Goal: Task Accomplishment & Management: Use online tool/utility

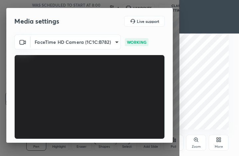
scroll to position [62, 0]
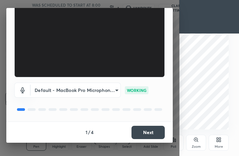
click at [145, 129] on button "Next" at bounding box center [147, 132] width 33 height 13
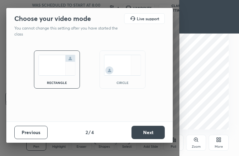
scroll to position [0, 0]
click at [146, 131] on button "Next" at bounding box center [147, 132] width 33 height 13
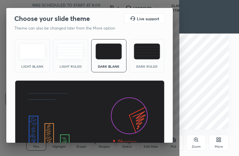
scroll to position [43, 0]
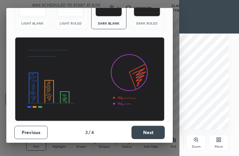
click at [147, 135] on button "Next" at bounding box center [147, 132] width 33 height 13
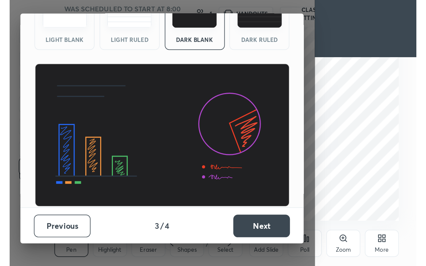
scroll to position [0, 0]
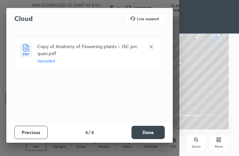
click at [149, 132] on button "Done" at bounding box center [147, 132] width 33 height 13
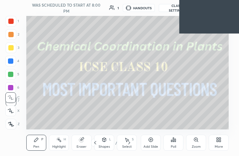
click at [218, 141] on icon at bounding box center [217, 141] width 2 height 2
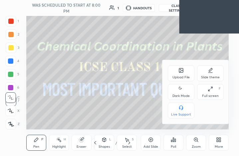
click at [211, 92] on div "Full screen F" at bounding box center [210, 92] width 27 height 16
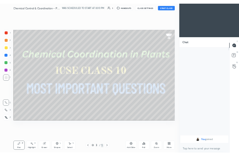
scroll to position [33020, 32951]
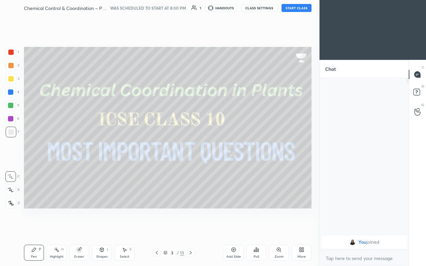
click at [238, 156] on div "More" at bounding box center [301, 253] width 20 height 16
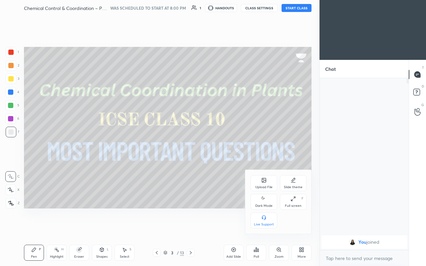
click at [238, 156] on div "Full screen" at bounding box center [293, 205] width 17 height 3
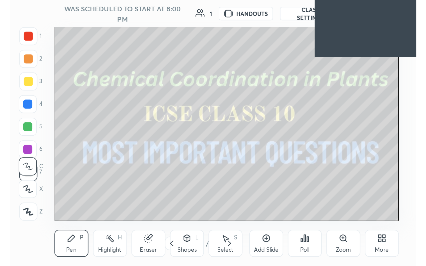
scroll to position [114, 212]
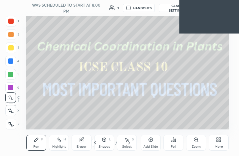
click at [214, 138] on div "More" at bounding box center [218, 143] width 20 height 16
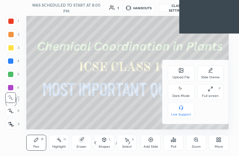
click at [212, 91] on icon at bounding box center [209, 88] width 5 height 5
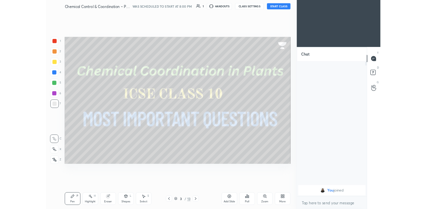
scroll to position [33020, 32951]
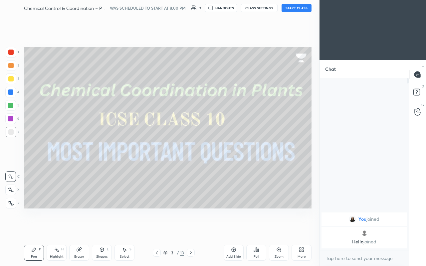
click at [238, 6] on button "START CLASS" at bounding box center [296, 8] width 30 height 8
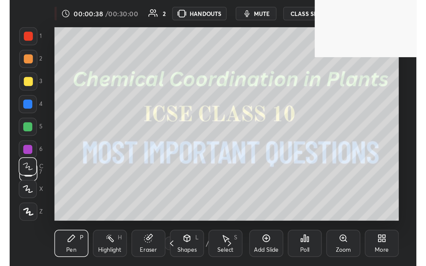
scroll to position [114, 212]
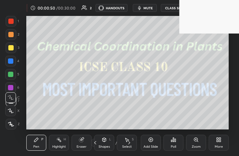
click at [223, 147] on div "More" at bounding box center [218, 143] width 20 height 16
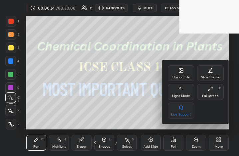
click at [216, 100] on div "Upload File Slide theme Light Mode Full screen F Live Support" at bounding box center [196, 91] width 56 height 53
click at [210, 93] on div "Full screen F" at bounding box center [210, 92] width 27 height 16
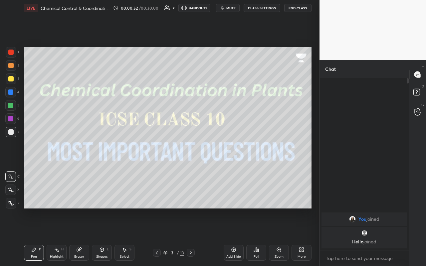
scroll to position [0, 0]
click at [191, 156] on icon at bounding box center [190, 252] width 5 height 5
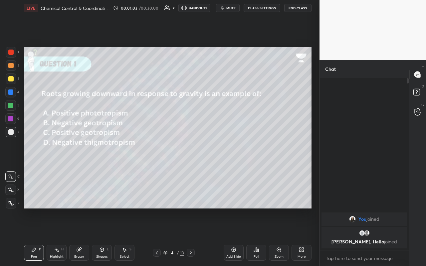
click at [54, 156] on div "Highlight" at bounding box center [57, 256] width 14 height 3
click at [10, 156] on div at bounding box center [10, 203] width 11 height 11
drag, startPoint x: 10, startPoint y: 189, endPoint x: 16, endPoint y: 205, distance: 16.2
click at [11, 156] on icon at bounding box center [10, 189] width 5 height 5
click at [34, 156] on div "Pen P" at bounding box center [34, 253] width 20 height 16
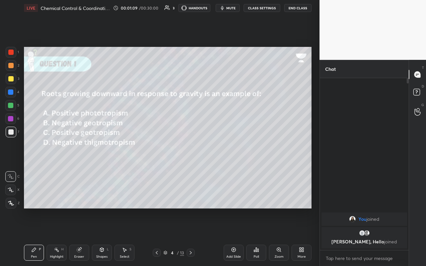
click at [10, 156] on icon at bounding box center [10, 203] width 5 height 4
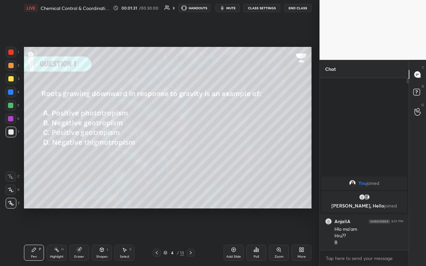
click at [14, 109] on div at bounding box center [10, 105] width 11 height 11
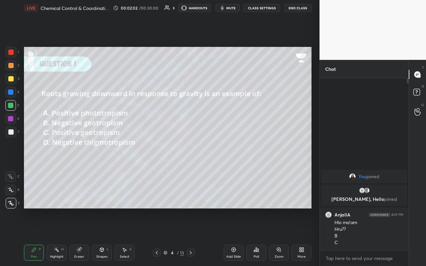
drag, startPoint x: 189, startPoint y: 253, endPoint x: 182, endPoint y: 251, distance: 7.6
click at [189, 156] on icon at bounding box center [190, 252] width 5 height 5
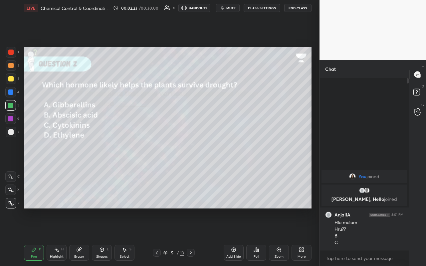
click at [71, 156] on div "Eraser" at bounding box center [79, 253] width 20 height 16
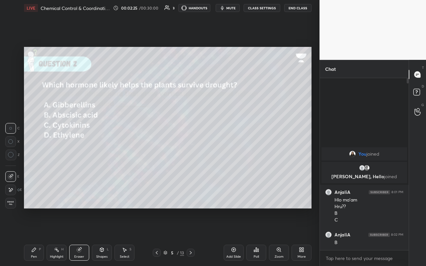
drag, startPoint x: 39, startPoint y: 246, endPoint x: 41, endPoint y: 241, distance: 4.8
click at [39, 156] on div "Pen P" at bounding box center [34, 253] width 20 height 16
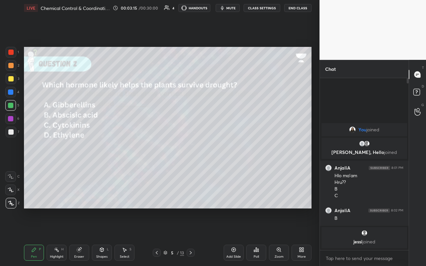
drag, startPoint x: 189, startPoint y: 251, endPoint x: 181, endPoint y: 237, distance: 16.7
click at [188, 156] on icon at bounding box center [190, 252] width 5 height 5
click at [60, 156] on div "Highlight" at bounding box center [57, 256] width 14 height 3
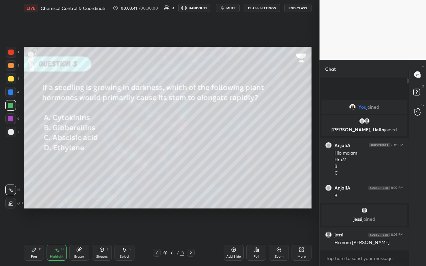
click at [37, 156] on div "Pen P" at bounding box center [34, 253] width 20 height 16
click at [16, 76] on div "3" at bounding box center [13, 78] width 14 height 11
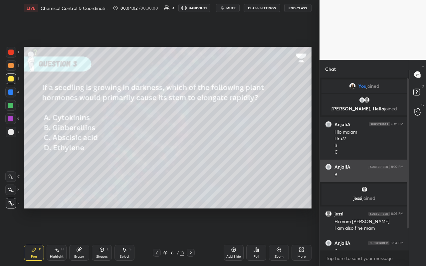
scroll to position [31, 0]
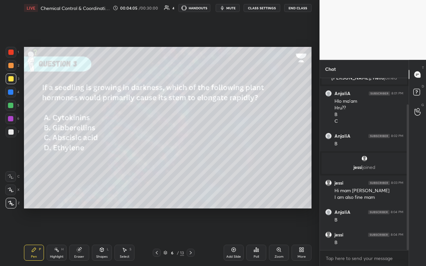
drag, startPoint x: 13, startPoint y: 89, endPoint x: 12, endPoint y: 103, distance: 13.7
click at [13, 90] on div at bounding box center [10, 92] width 11 height 11
click at [14, 102] on div at bounding box center [10, 105] width 11 height 11
click at [54, 156] on div "Highlight H" at bounding box center [57, 253] width 20 height 16
click at [40, 156] on div "Pen P Highlight H Eraser Shapes L Select S 6 / 13 Add Slide Poll Zoom More" at bounding box center [167, 252] width 287 height 27
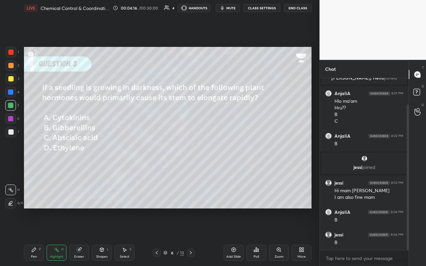
drag, startPoint x: 28, startPoint y: 258, endPoint x: 37, endPoint y: 255, distance: 9.0
click at [30, 156] on div "Pen P" at bounding box center [34, 253] width 20 height 16
drag, startPoint x: 36, startPoint y: 253, endPoint x: 40, endPoint y: 238, distance: 15.1
click at [36, 156] on div "Pen P" at bounding box center [34, 253] width 20 height 16
click at [191, 156] on icon at bounding box center [190, 252] width 5 height 5
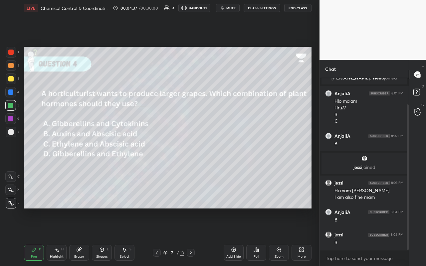
click at [51, 156] on div "Highlight" at bounding box center [57, 256] width 14 height 3
drag, startPoint x: 96, startPoint y: 254, endPoint x: 99, endPoint y: 247, distance: 7.7
click at [99, 156] on div "Shapes L" at bounding box center [102, 253] width 20 height 16
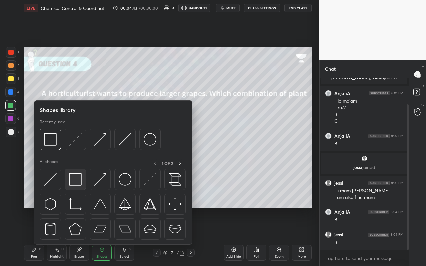
click at [83, 156] on div at bounding box center [74, 179] width 21 height 21
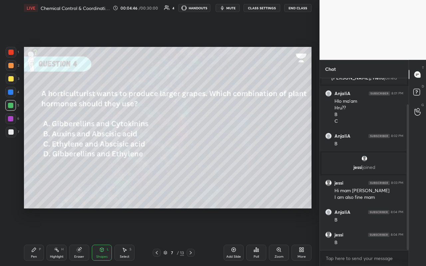
drag, startPoint x: 34, startPoint y: 250, endPoint x: 38, endPoint y: 249, distance: 4.2
click at [35, 156] on icon at bounding box center [33, 249] width 5 height 5
click at [56, 156] on icon at bounding box center [56, 249] width 5 height 5
drag, startPoint x: 32, startPoint y: 250, endPoint x: 46, endPoint y: 230, distance: 23.8
click at [33, 156] on icon at bounding box center [33, 249] width 5 height 5
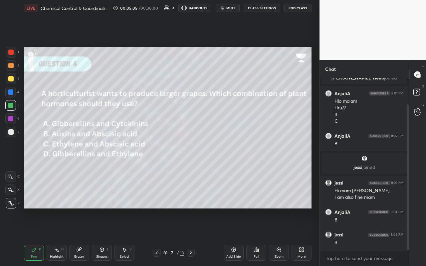
click at [153, 45] on div "Setting up your live class Poll for secs No correct answer Start poll" at bounding box center [167, 127] width 293 height 223
click at [55, 156] on icon at bounding box center [56, 249] width 5 height 5
drag, startPoint x: 12, startPoint y: 92, endPoint x: 8, endPoint y: 86, distance: 8.1
click at [12, 92] on div at bounding box center [10, 91] width 5 height 5
click at [9, 84] on div "3" at bounding box center [13, 79] width 14 height 13
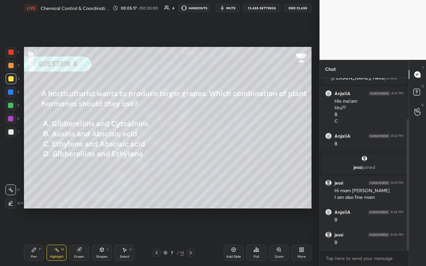
scroll to position [54, 0]
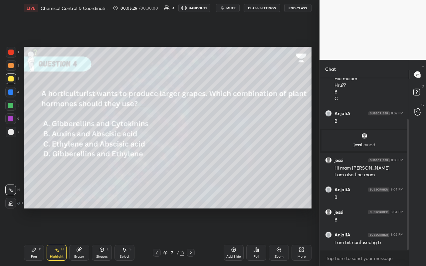
click at [39, 156] on div "Pen P" at bounding box center [34, 253] width 20 height 16
click at [14, 107] on div at bounding box center [10, 105] width 11 height 11
drag, startPoint x: 93, startPoint y: 251, endPoint x: 90, endPoint y: 246, distance: 5.5
click at [93, 156] on div "Shapes L" at bounding box center [102, 253] width 20 height 16
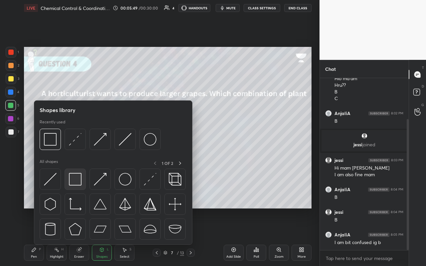
click at [73, 156] on div at bounding box center [74, 179] width 21 height 21
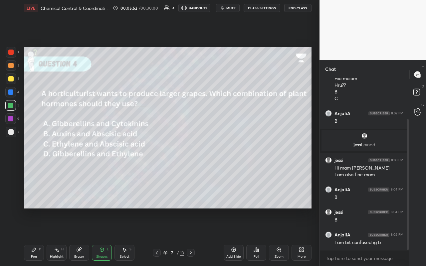
click at [36, 156] on div "Pen P" at bounding box center [34, 253] width 20 height 16
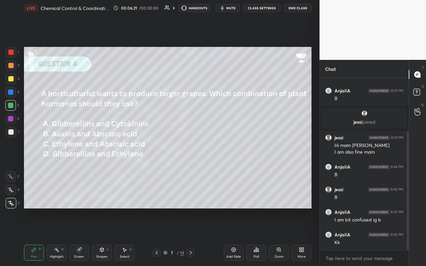
click at [190, 156] on icon at bounding box center [190, 252] width 5 height 5
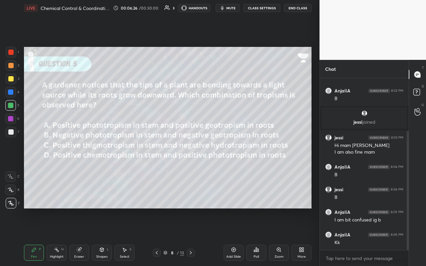
click at [63, 156] on div "Highlight H" at bounding box center [57, 253] width 20 height 16
click at [37, 156] on div "Pen P" at bounding box center [34, 253] width 20 height 16
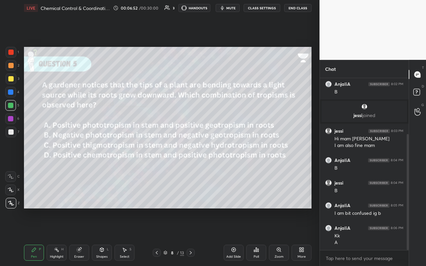
drag, startPoint x: 14, startPoint y: 82, endPoint x: 20, endPoint y: 93, distance: 12.4
click at [16, 84] on div "3" at bounding box center [13, 79] width 14 height 13
drag, startPoint x: 20, startPoint y: 102, endPoint x: 13, endPoint y: 107, distance: 9.0
click at [20, 103] on div "1 2 3 4 5 6 7 C X Z C X Z E E Erase all H H" at bounding box center [10, 128] width 21 height 162
click at [13, 105] on div at bounding box center [10, 105] width 5 height 5
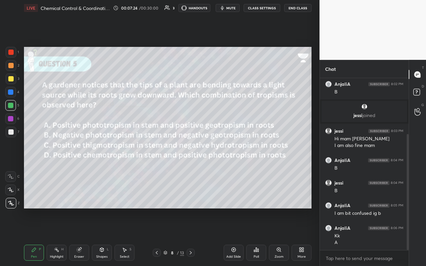
click at [192, 156] on div "Pen P Highlight H Eraser Shapes L Select S 8 / 13 Add Slide Poll Zoom More" at bounding box center [167, 252] width 287 height 27
drag, startPoint x: 191, startPoint y: 252, endPoint x: 186, endPoint y: 250, distance: 5.8
click at [190, 156] on icon at bounding box center [190, 252] width 5 height 5
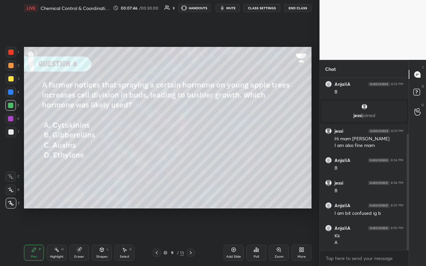
drag, startPoint x: 59, startPoint y: 251, endPoint x: 57, endPoint y: 248, distance: 3.5
click at [59, 156] on icon at bounding box center [56, 249] width 5 height 5
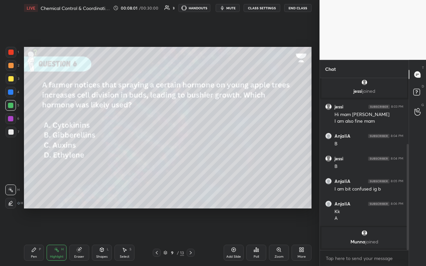
click at [34, 156] on icon at bounding box center [33, 249] width 5 height 5
click at [100, 156] on div "Pen P Highlight H Eraser Shapes L Select S 9 / 13 Add Slide Poll Zoom More" at bounding box center [167, 252] width 287 height 27
click at [98, 156] on div "Shapes L" at bounding box center [102, 253] width 20 height 16
drag, startPoint x: 16, startPoint y: 110, endPoint x: 21, endPoint y: 112, distance: 5.4
click at [16, 110] on div "5" at bounding box center [12, 106] width 14 height 13
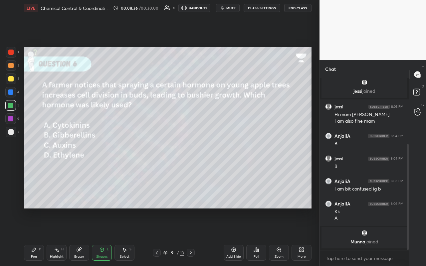
click at [36, 156] on icon at bounding box center [33, 249] width 5 height 5
drag, startPoint x: 192, startPoint y: 253, endPoint x: 185, endPoint y: 250, distance: 8.2
click at [192, 156] on icon at bounding box center [190, 252] width 5 height 5
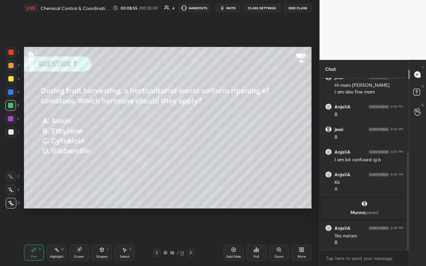
scroll to position [153, 0]
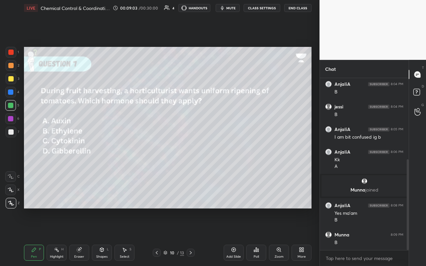
click at [13, 83] on div "3" at bounding box center [13, 79] width 14 height 13
drag, startPoint x: 19, startPoint y: 108, endPoint x: 14, endPoint y: 98, distance: 10.7
click at [19, 108] on div "1 2 3 4 5 6 7 C X Z C X Z E E Erase all H H" at bounding box center [10, 128] width 21 height 162
drag, startPoint x: 12, startPoint y: 75, endPoint x: 8, endPoint y: 67, distance: 8.6
click at [10, 73] on div at bounding box center [11, 78] width 11 height 11
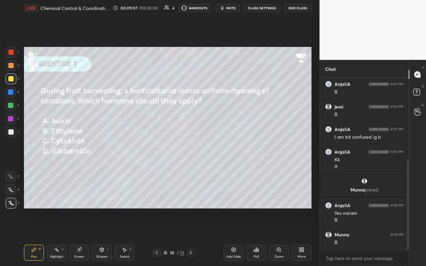
drag, startPoint x: 8, startPoint y: 67, endPoint x: 18, endPoint y: 82, distance: 18.4
click at [8, 70] on div at bounding box center [11, 65] width 11 height 11
click at [15, 81] on div at bounding box center [11, 78] width 11 height 11
drag, startPoint x: 14, startPoint y: 131, endPoint x: 19, endPoint y: 133, distance: 5.6
click at [14, 131] on div at bounding box center [11, 132] width 11 height 11
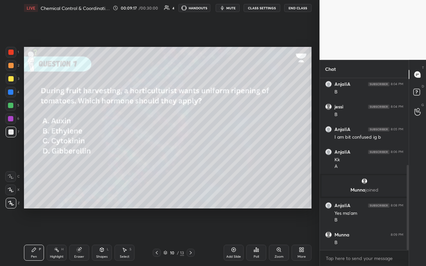
scroll to position [176, 0]
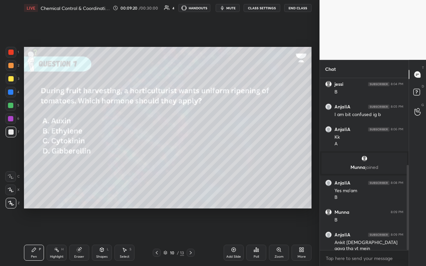
click at [13, 86] on div "1 2 3 4 5 6 7" at bounding box center [12, 93] width 14 height 93
click at [13, 80] on div at bounding box center [11, 78] width 11 height 11
drag, startPoint x: 193, startPoint y: 252, endPoint x: 190, endPoint y: 256, distance: 5.2
click at [193, 156] on div at bounding box center [190, 253] width 8 height 8
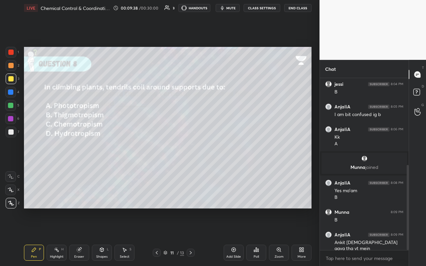
scroll to position [183, 0]
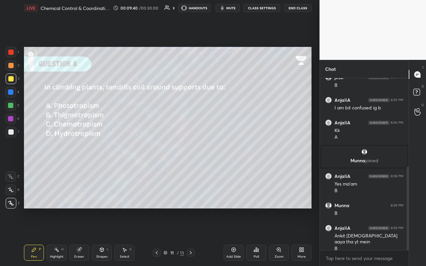
click at [14, 105] on div at bounding box center [10, 105] width 11 height 11
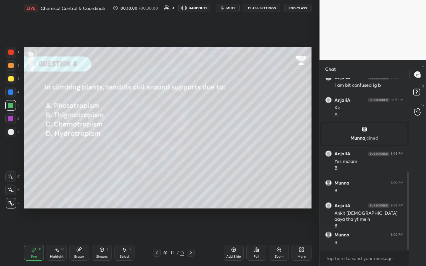
click at [101, 156] on icon at bounding box center [101, 249] width 5 height 5
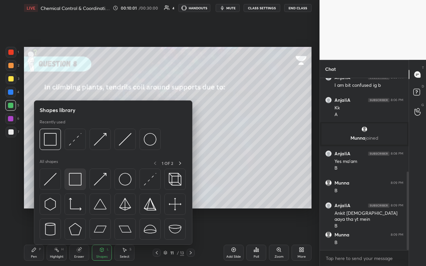
drag, startPoint x: 69, startPoint y: 179, endPoint x: 68, endPoint y: 173, distance: 5.4
click at [69, 156] on div at bounding box center [74, 179] width 21 height 21
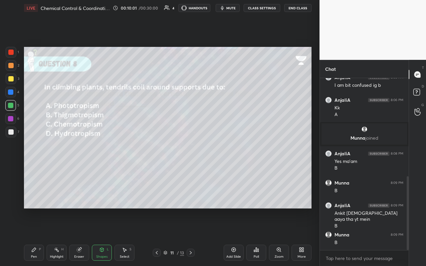
scroll to position [228, 0]
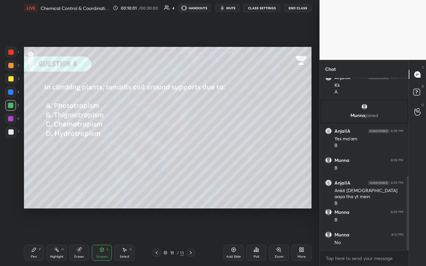
drag, startPoint x: 6, startPoint y: 126, endPoint x: 15, endPoint y: 124, distance: 9.3
click at [7, 126] on div "6" at bounding box center [12, 119] width 14 height 13
drag, startPoint x: 39, startPoint y: 244, endPoint x: 47, endPoint y: 242, distance: 8.2
click at [39, 156] on div "Pen P Highlight H Eraser Shapes L Select S 11 / 13 Add Slide Poll Zoom More" at bounding box center [167, 252] width 287 height 27
click at [193, 156] on div at bounding box center [190, 253] width 8 height 8
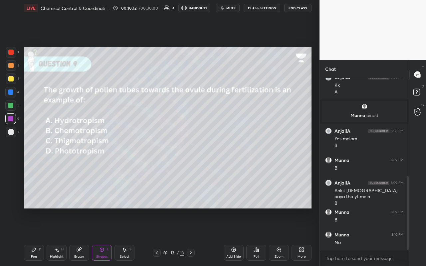
click at [36, 156] on div "Pen P" at bounding box center [34, 253] width 20 height 16
click at [57, 156] on icon at bounding box center [56, 249] width 5 height 5
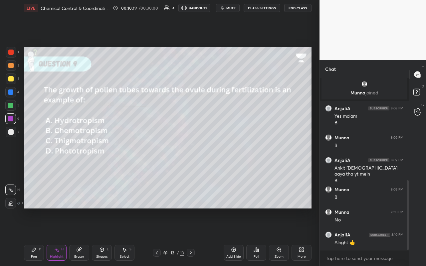
scroll to position [257, 0]
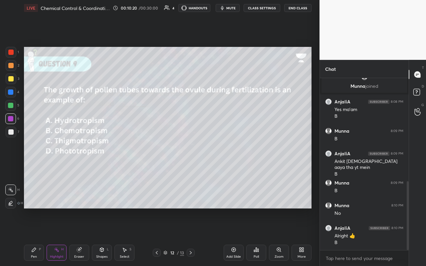
click at [11, 113] on div at bounding box center [10, 118] width 11 height 11
drag, startPoint x: 19, startPoint y: 102, endPoint x: 14, endPoint y: 103, distance: 4.3
click at [15, 102] on div "1 2 3 4 5 6 7 C X Z C X Z E E Erase all H H" at bounding box center [10, 128] width 21 height 162
drag, startPoint x: 8, startPoint y: 110, endPoint x: 7, endPoint y: 135, distance: 24.9
click at [8, 110] on div at bounding box center [10, 105] width 11 height 11
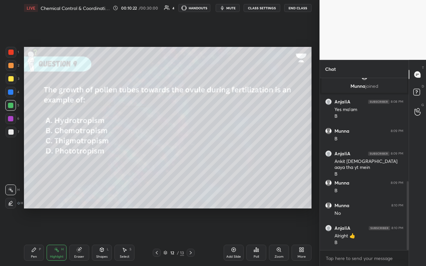
click at [33, 156] on icon at bounding box center [33, 249] width 5 height 5
click at [11, 96] on div "4" at bounding box center [12, 93] width 14 height 13
click at [12, 82] on div at bounding box center [11, 78] width 11 height 11
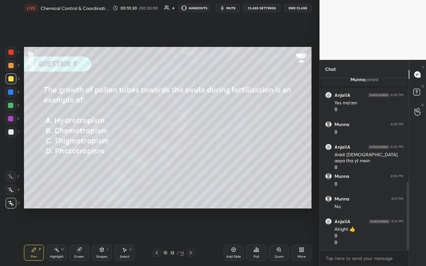
drag, startPoint x: 14, startPoint y: 64, endPoint x: 16, endPoint y: 58, distance: 7.5
click at [15, 63] on div at bounding box center [11, 65] width 11 height 11
click at [14, 56] on div at bounding box center [11, 52] width 11 height 11
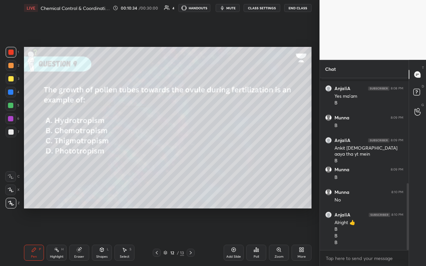
click at [6, 117] on div "1 2 3 4 5 6 7 C X Z C X Z E E Erase all H H" at bounding box center [10, 128] width 21 height 162
click at [9, 105] on div at bounding box center [10, 105] width 5 height 5
click at [14, 89] on div at bounding box center [10, 92] width 11 height 11
click at [13, 83] on div "3" at bounding box center [13, 79] width 14 height 13
drag, startPoint x: 58, startPoint y: 259, endPoint x: 63, endPoint y: 244, distance: 15.3
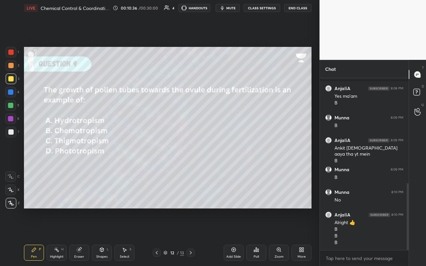
click at [58, 156] on div "Highlight H" at bounding box center [57, 253] width 20 height 16
click at [17, 156] on div "H" at bounding box center [14, 203] width 18 height 11
click at [31, 156] on div "Pen P" at bounding box center [34, 253] width 20 height 16
click at [13, 92] on div at bounding box center [10, 91] width 5 height 5
click at [16, 104] on div "5" at bounding box center [12, 105] width 14 height 11
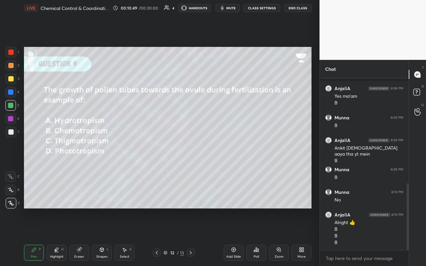
click at [10, 106] on div at bounding box center [10, 105] width 5 height 5
drag, startPoint x: 190, startPoint y: 255, endPoint x: 182, endPoint y: 239, distance: 18.3
click at [189, 156] on div at bounding box center [190, 253] width 8 height 8
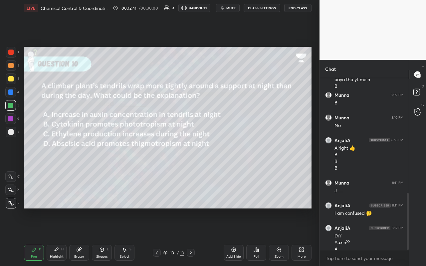
scroll to position [351, 0]
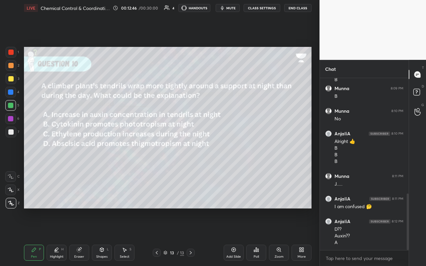
drag, startPoint x: 94, startPoint y: 258, endPoint x: 96, endPoint y: 254, distance: 4.8
click at [97, 156] on div "Shapes L" at bounding box center [102, 253] width 20 height 16
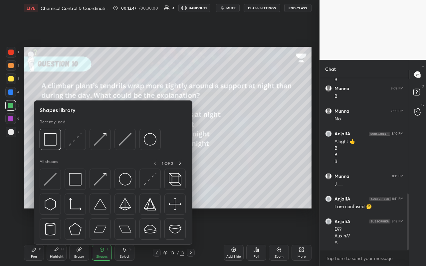
click at [14, 88] on div at bounding box center [10, 92] width 11 height 11
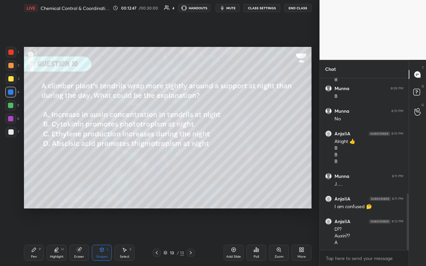
click at [10, 79] on div at bounding box center [11, 78] width 11 height 11
click at [32, 156] on div "Pen P" at bounding box center [34, 253] width 20 height 16
drag, startPoint x: 11, startPoint y: 135, endPoint x: 21, endPoint y: 147, distance: 15.8
click at [11, 136] on div at bounding box center [11, 132] width 11 height 11
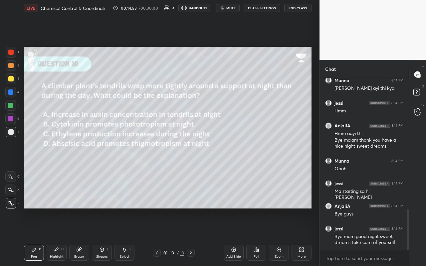
scroll to position [573, 0]
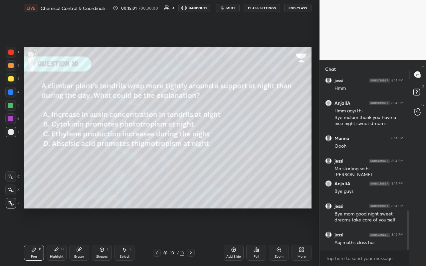
click at [238, 10] on button "End Class" at bounding box center [297, 8] width 27 height 8
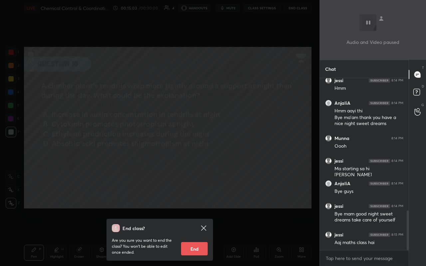
click at [196, 156] on button "End" at bounding box center [194, 248] width 27 height 13
type textarea "x"
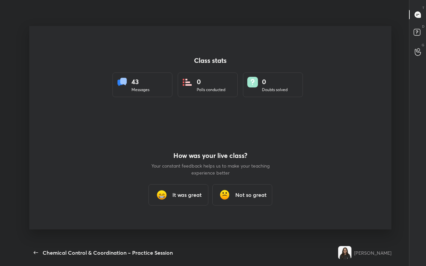
scroll to position [33020, 32829]
